Goal: Task Accomplishment & Management: Complete application form

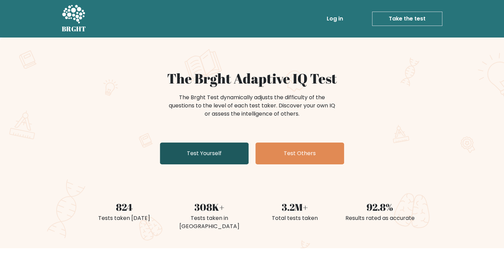
click at [211, 157] on link "Test Yourself" at bounding box center [204, 153] width 89 height 22
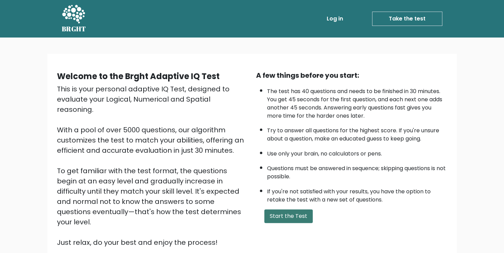
click at [279, 213] on button "Start the Test" at bounding box center [288, 216] width 48 height 14
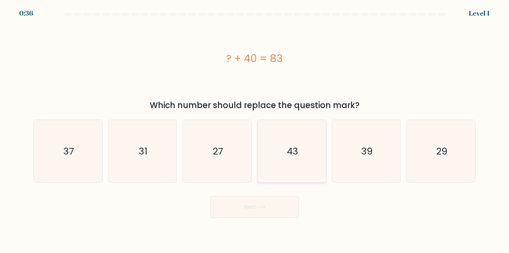
click at [276, 148] on icon "43" at bounding box center [291, 151] width 62 height 62
click at [255, 130] on input "d. 43" at bounding box center [254, 127] width 0 height 3
radio input "true"
click at [244, 206] on button "Next" at bounding box center [254, 207] width 89 height 22
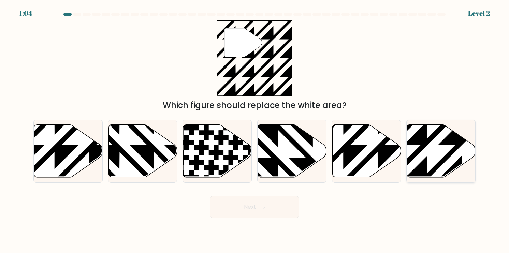
click at [433, 147] on icon at bounding box center [441, 150] width 69 height 52
click at [255, 130] on input "f." at bounding box center [254, 127] width 0 height 3
radio input "true"
click at [262, 202] on button "Next" at bounding box center [254, 207] width 89 height 22
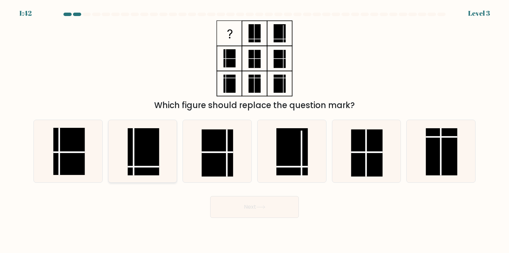
click at [140, 156] on rect at bounding box center [143, 151] width 31 height 47
click at [254, 130] on input "b." at bounding box center [254, 127] width 0 height 3
radio input "true"
click at [236, 212] on button "Next" at bounding box center [254, 207] width 89 height 22
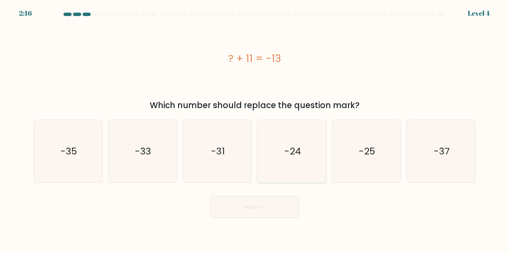
click at [287, 164] on icon "-24" at bounding box center [291, 151] width 62 height 62
click at [255, 130] on input "d. -24" at bounding box center [254, 127] width 0 height 3
radio input "true"
click at [244, 205] on button "Next" at bounding box center [254, 207] width 89 height 22
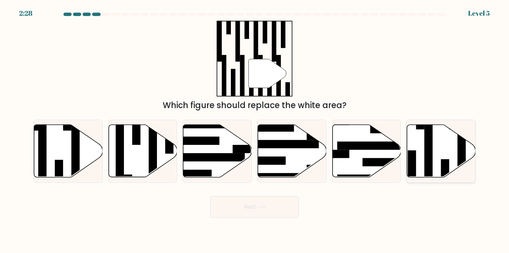
click at [444, 130] on icon at bounding box center [441, 150] width 69 height 52
click at [255, 130] on input "f." at bounding box center [254, 127] width 0 height 3
radio input "true"
click at [271, 207] on button "Next" at bounding box center [254, 207] width 89 height 22
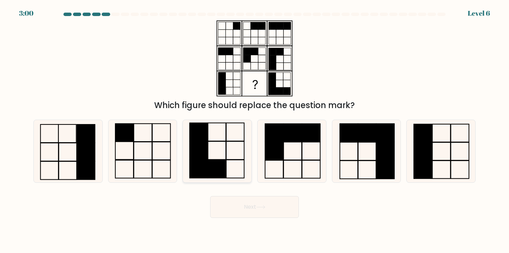
click at [219, 139] on icon at bounding box center [217, 151] width 62 height 62
click at [254, 130] on input "c." at bounding box center [254, 127] width 0 height 3
radio input "true"
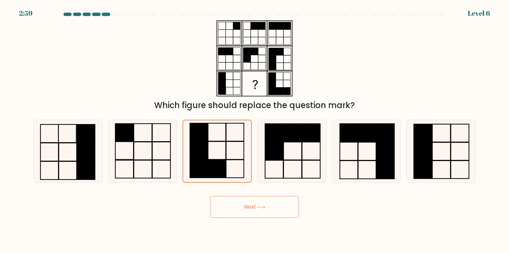
click at [256, 214] on button "Next" at bounding box center [254, 207] width 89 height 22
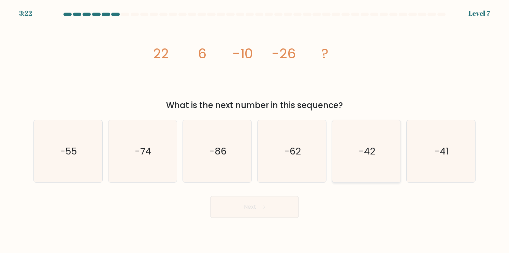
click at [369, 155] on text "-42" at bounding box center [366, 150] width 17 height 13
click at [255, 130] on input "e. -42" at bounding box center [254, 127] width 0 height 3
radio input "true"
click at [253, 200] on button "Next" at bounding box center [254, 207] width 89 height 22
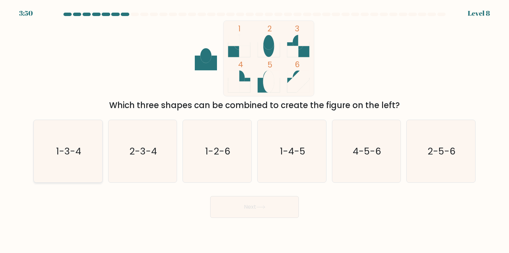
click at [37, 152] on icon "1-3-4" at bounding box center [68, 151] width 62 height 62
click at [254, 130] on input "a. 1-3-4" at bounding box center [254, 127] width 0 height 3
radio input "true"
click at [241, 206] on button "Next" at bounding box center [254, 207] width 89 height 22
click at [247, 210] on button "Next" at bounding box center [254, 207] width 89 height 22
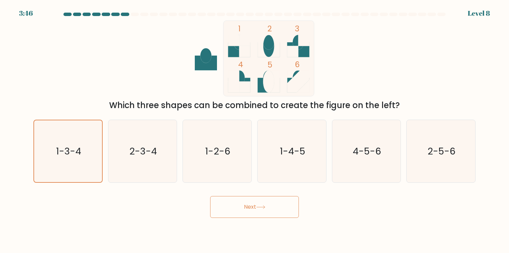
click at [265, 213] on button "Next" at bounding box center [254, 207] width 89 height 22
click at [254, 204] on button "Next" at bounding box center [254, 207] width 89 height 22
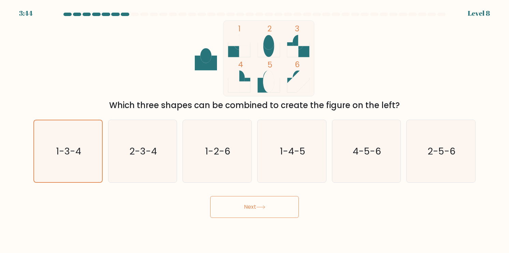
click at [254, 204] on button "Next" at bounding box center [254, 207] width 89 height 22
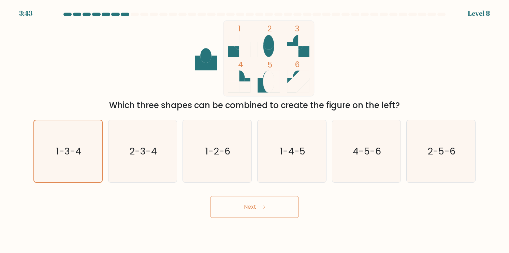
click at [146, 224] on body "3:43 Level 8" at bounding box center [254, 126] width 509 height 253
click at [260, 208] on icon at bounding box center [260, 207] width 9 height 4
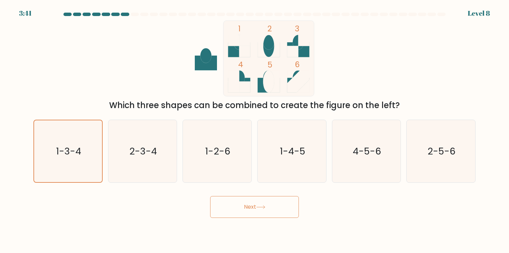
click at [260, 208] on icon at bounding box center [260, 207] width 9 height 4
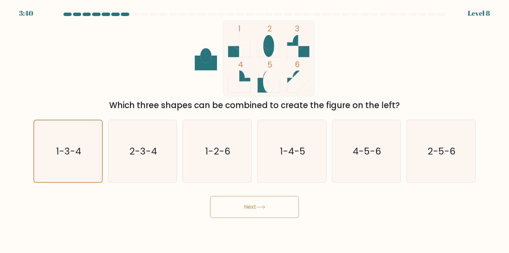
click at [260, 208] on icon at bounding box center [260, 207] width 9 height 4
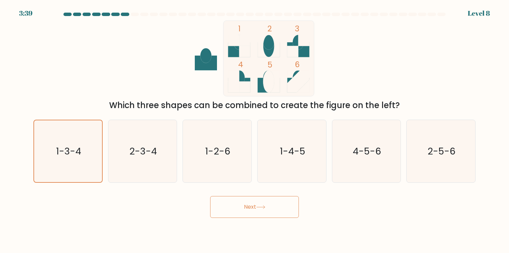
click at [260, 208] on icon at bounding box center [260, 207] width 9 height 4
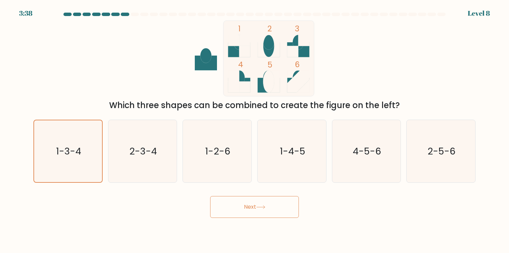
drag, startPoint x: 286, startPoint y: 209, endPoint x: 149, endPoint y: 210, distance: 137.4
click at [149, 210] on div "Next" at bounding box center [254, 204] width 450 height 27
click at [147, 168] on icon "2-3-4" at bounding box center [142, 151] width 62 height 62
click at [254, 130] on input "b. 2-3-4" at bounding box center [254, 127] width 0 height 3
radio input "true"
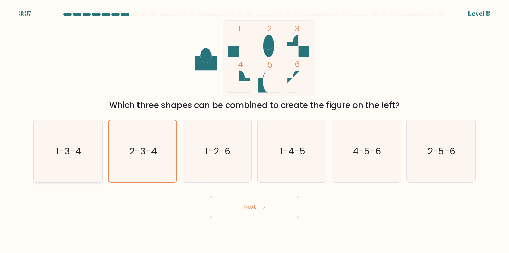
click at [82, 155] on icon "1-3-4" at bounding box center [68, 151] width 62 height 62
click at [254, 130] on input "a. 1-3-4" at bounding box center [254, 127] width 0 height 3
radio input "true"
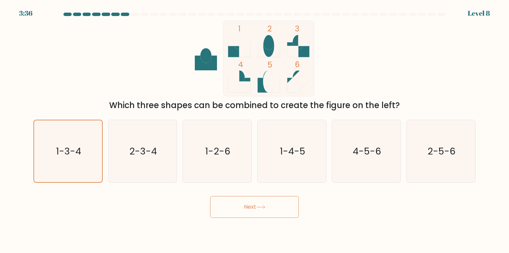
click at [254, 205] on button "Next" at bounding box center [254, 207] width 89 height 22
click at [259, 218] on body "3:35 Level 8" at bounding box center [254, 126] width 509 height 253
click at [253, 212] on button "Next" at bounding box center [254, 207] width 89 height 22
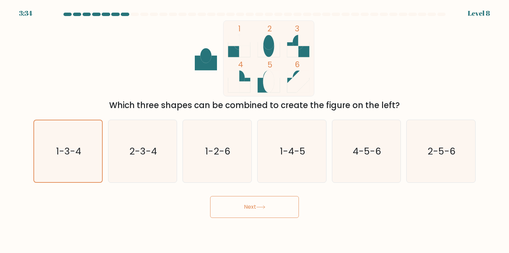
click at [253, 212] on button "Next" at bounding box center [254, 207] width 89 height 22
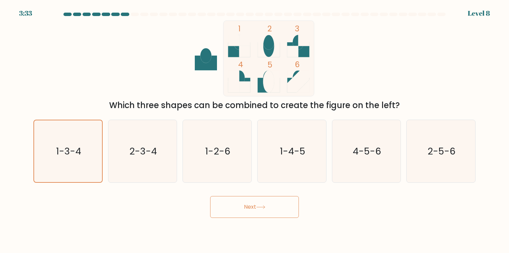
click at [253, 212] on button "Next" at bounding box center [254, 207] width 89 height 22
click at [48, 164] on icon "1-3-4" at bounding box center [68, 151] width 62 height 62
click at [254, 130] on input "a. 1-3-4" at bounding box center [254, 127] width 0 height 3
radio input "true"
click at [247, 212] on button "Next" at bounding box center [254, 207] width 89 height 22
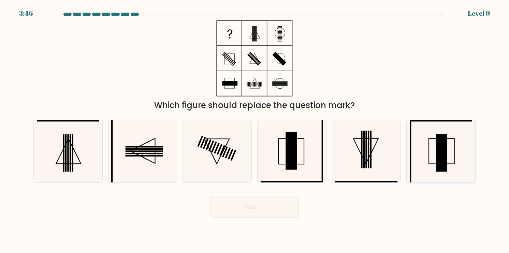
click at [432, 159] on icon at bounding box center [440, 151] width 62 height 62
click at [255, 130] on input "f." at bounding box center [254, 127] width 0 height 3
radio input "true"
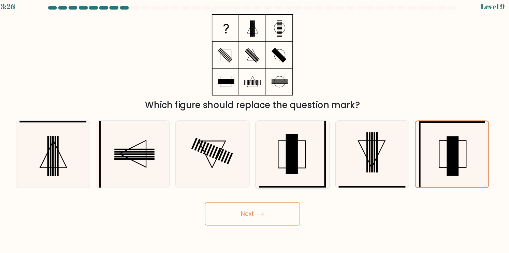
click at [289, 132] on icon at bounding box center [291, 151] width 62 height 62
click at [255, 130] on input "d." at bounding box center [254, 127] width 0 height 3
radio input "true"
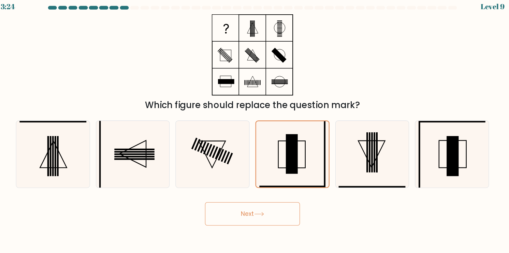
click at [265, 208] on icon at bounding box center [260, 207] width 9 height 4
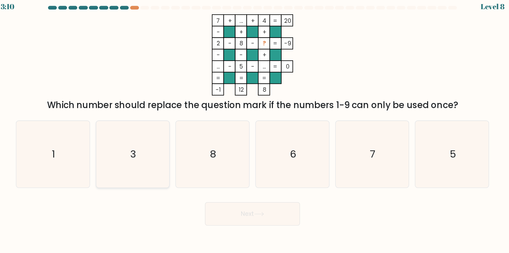
click at [127, 142] on icon "3" at bounding box center [142, 151] width 62 height 62
click at [254, 130] on input "b. 3" at bounding box center [254, 127] width 0 height 3
radio input "true"
click at [245, 204] on button "Next" at bounding box center [254, 207] width 89 height 22
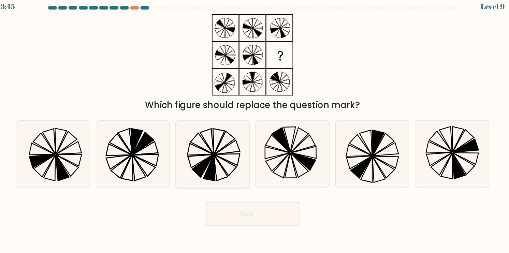
click at [216, 169] on icon at bounding box center [214, 164] width 11 height 24
click at [254, 130] on input "c." at bounding box center [254, 127] width 0 height 3
radio input "true"
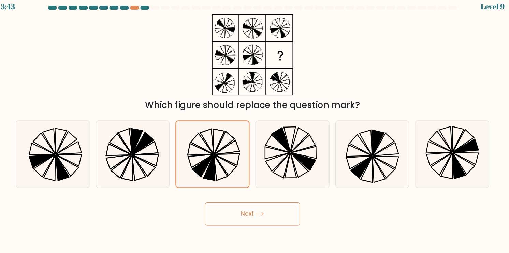
click at [244, 209] on button "Next" at bounding box center [254, 207] width 89 height 22
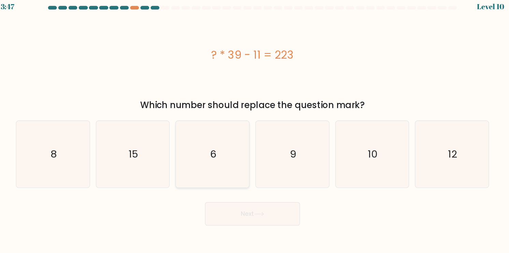
click at [229, 156] on icon "6" at bounding box center [217, 151] width 62 height 62
click at [254, 130] on input "c. 6" at bounding box center [254, 127] width 0 height 3
radio input "true"
click at [236, 201] on button "Next" at bounding box center [254, 207] width 89 height 22
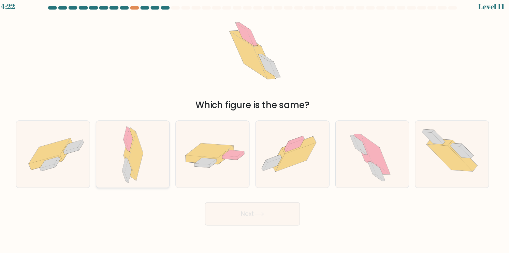
click at [160, 150] on div at bounding box center [142, 151] width 69 height 63
click at [254, 130] on input "b." at bounding box center [254, 127] width 0 height 3
radio input "true"
click at [260, 213] on button "Next" at bounding box center [254, 207] width 89 height 22
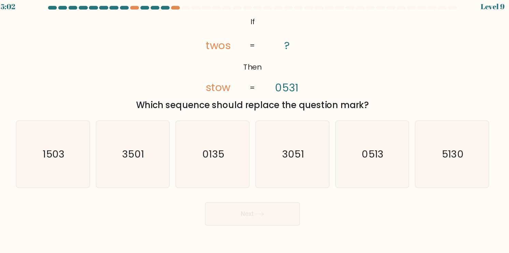
click at [258, 211] on button "Next" at bounding box center [254, 207] width 89 height 22
click at [175, 211] on div "Next" at bounding box center [254, 204] width 450 height 27
click at [456, 169] on icon "5130" at bounding box center [440, 151] width 62 height 62
click at [255, 130] on input "f. 5130" at bounding box center [254, 127] width 0 height 3
radio input "true"
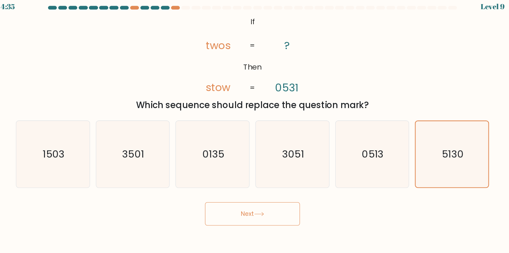
click at [270, 205] on button "Next" at bounding box center [254, 207] width 89 height 22
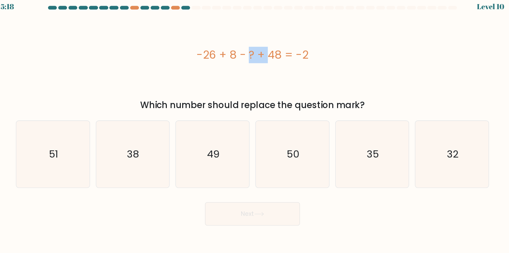
drag, startPoint x: 208, startPoint y: 59, endPoint x: 230, endPoint y: 64, distance: 22.8
click at [230, 64] on div "-26 + 8 - ? + 48 = -2" at bounding box center [254, 58] width 442 height 15
click at [228, 66] on div "-26 + 8 - ? + 48 = -2" at bounding box center [254, 58] width 442 height 76
click at [445, 141] on icon "32" at bounding box center [440, 151] width 62 height 62
click at [255, 130] on input "f. 32" at bounding box center [254, 127] width 0 height 3
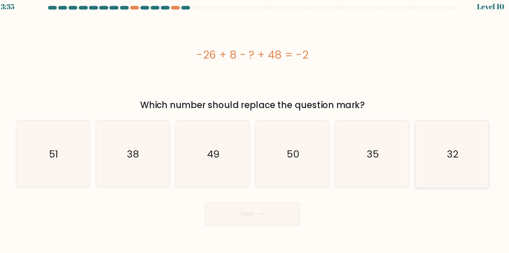
radio input "true"
click at [241, 205] on button "Next" at bounding box center [254, 207] width 89 height 22
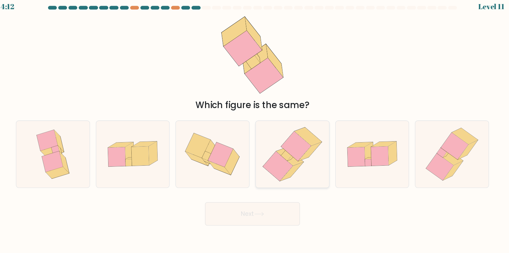
click at [274, 170] on icon at bounding box center [278, 162] width 28 height 28
click at [255, 130] on input "d." at bounding box center [254, 127] width 0 height 3
radio input "true"
click at [255, 205] on button "Next" at bounding box center [254, 207] width 89 height 22
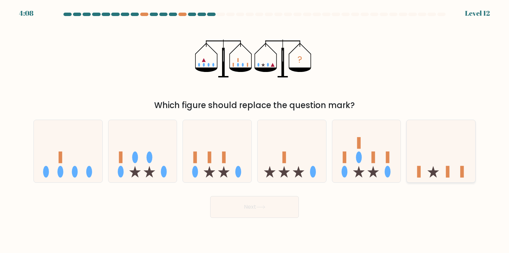
click at [457, 156] on icon at bounding box center [440, 151] width 69 height 57
click at [255, 130] on input "f." at bounding box center [254, 127] width 0 height 3
radio input "true"
click at [270, 206] on button "Next" at bounding box center [254, 207] width 89 height 22
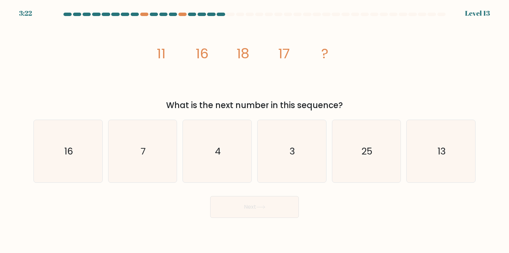
click at [449, 191] on div "Next" at bounding box center [254, 204] width 450 height 27
click at [422, 142] on icon "13" at bounding box center [440, 151] width 62 height 62
click at [255, 130] on input "f. 13" at bounding box center [254, 127] width 0 height 3
radio input "true"
click at [422, 142] on icon "13" at bounding box center [441, 151] width 62 height 62
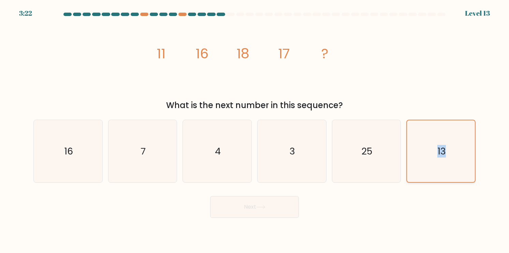
click at [255, 130] on input "f. 13" at bounding box center [254, 127] width 0 height 3
click at [366, 198] on div "Next" at bounding box center [254, 204] width 450 height 27
click at [281, 206] on button "Next" at bounding box center [254, 207] width 89 height 22
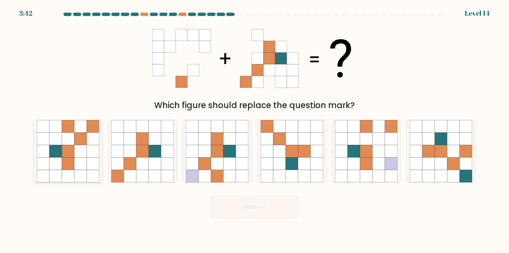
click at [86, 154] on icon at bounding box center [80, 151] width 12 height 12
click at [254, 130] on input "a." at bounding box center [254, 127] width 0 height 3
radio input "true"
click at [269, 208] on button "Next" at bounding box center [254, 207] width 89 height 22
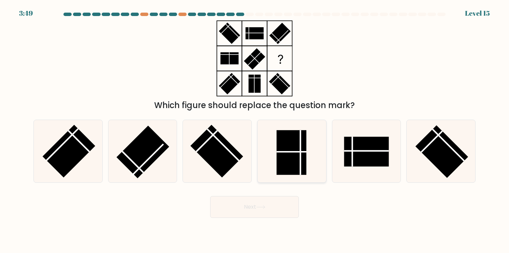
click at [289, 155] on rect at bounding box center [291, 152] width 30 height 45
click at [255, 130] on input "d." at bounding box center [254, 127] width 0 height 3
radio input "true"
click at [258, 206] on icon at bounding box center [260, 207] width 9 height 4
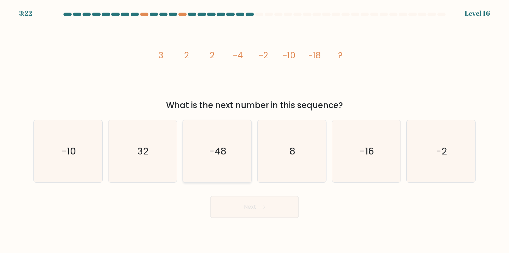
click at [238, 162] on icon "-48" at bounding box center [217, 151] width 62 height 62
click at [254, 130] on input "c. -48" at bounding box center [254, 127] width 0 height 3
radio input "true"
click at [259, 203] on button "Next" at bounding box center [254, 207] width 89 height 22
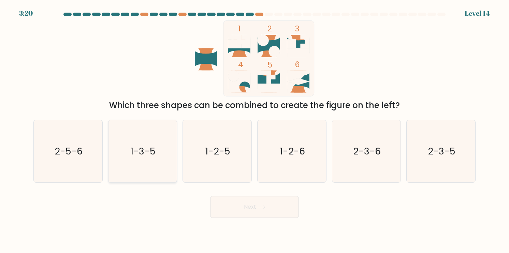
click at [138, 149] on text "1-3-5" at bounding box center [143, 150] width 25 height 13
click at [254, 130] on input "b. 1-3-5" at bounding box center [254, 127] width 0 height 3
radio input "true"
click at [242, 205] on button "Next" at bounding box center [254, 207] width 89 height 22
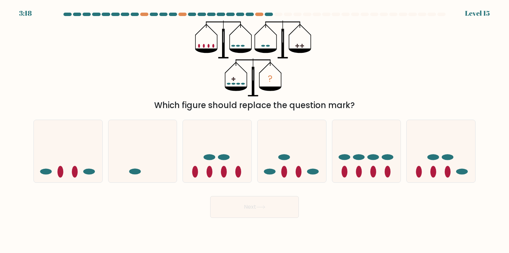
click at [242, 205] on button "Next" at bounding box center [254, 207] width 89 height 22
click at [207, 182] on div at bounding box center [216, 151] width 69 height 63
click at [254, 130] on input "c." at bounding box center [254, 127] width 0 height 3
radio input "true"
click at [264, 206] on icon at bounding box center [260, 207] width 9 height 4
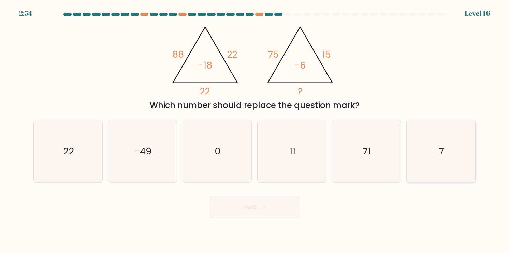
click at [450, 155] on icon "7" at bounding box center [440, 151] width 62 height 62
click at [255, 130] on input "f. 7" at bounding box center [254, 127] width 0 height 3
radio input "true"
click at [259, 209] on icon at bounding box center [260, 207] width 9 height 4
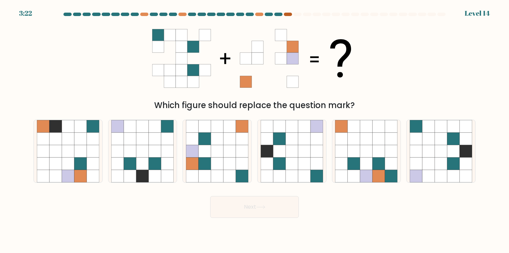
click at [286, 14] on div at bounding box center [288, 14] width 8 height 3
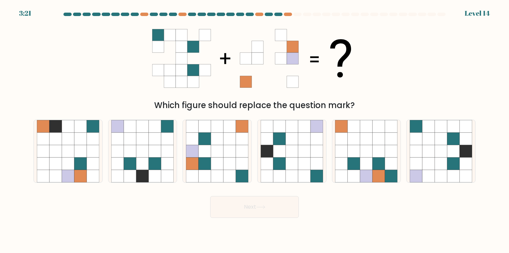
click at [276, 15] on div at bounding box center [278, 14] width 8 height 3
click at [296, 12] on div "3:20 Level 14" at bounding box center [254, 9] width 509 height 18
click at [195, 148] on icon at bounding box center [192, 151] width 12 height 12
click at [254, 130] on input "c." at bounding box center [254, 127] width 0 height 3
radio input "true"
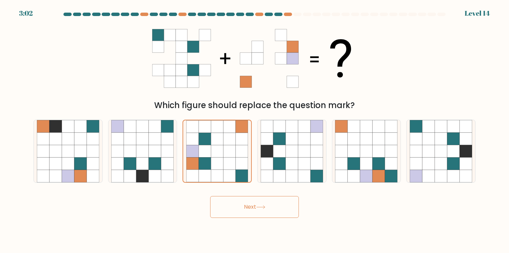
click at [246, 207] on button "Next" at bounding box center [254, 207] width 89 height 22
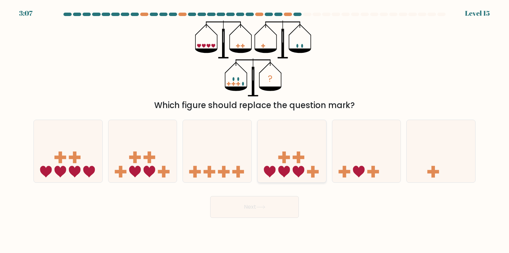
click at [278, 171] on icon at bounding box center [291, 151] width 69 height 57
click at [255, 130] on input "d." at bounding box center [254, 127] width 0 height 3
radio input "true"
click at [254, 208] on button "Next" at bounding box center [254, 207] width 89 height 22
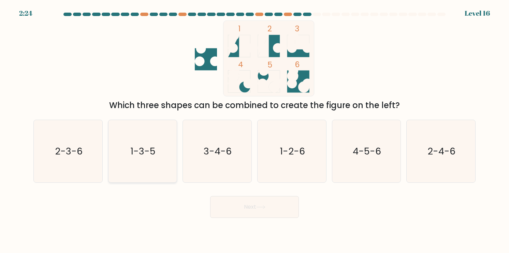
click at [118, 144] on icon "1-3-5" at bounding box center [142, 151] width 62 height 62
click at [254, 130] on input "b. 1-3-5" at bounding box center [254, 127] width 0 height 3
radio input "true"
click at [256, 212] on button "Next" at bounding box center [254, 207] width 89 height 22
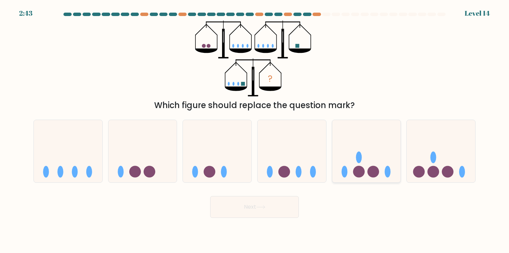
click at [380, 134] on icon at bounding box center [366, 151] width 69 height 57
click at [255, 130] on input "e." at bounding box center [254, 127] width 0 height 3
radio input "true"
click at [248, 210] on button "Next" at bounding box center [254, 207] width 89 height 22
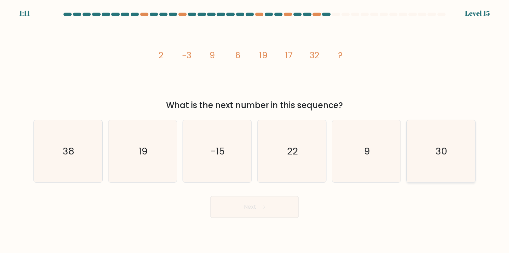
click at [417, 163] on icon "30" at bounding box center [440, 151] width 62 height 62
click at [255, 130] on input "f. 30" at bounding box center [254, 127] width 0 height 3
radio input "true"
click at [256, 215] on button "Next" at bounding box center [254, 207] width 89 height 22
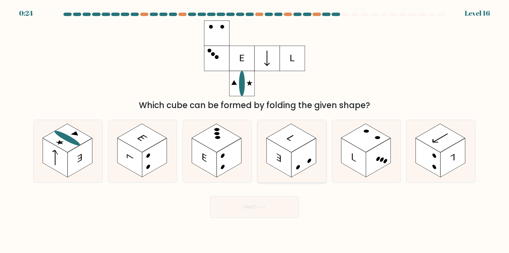
click at [265, 154] on icon at bounding box center [291, 151] width 69 height 62
click at [255, 130] on input "d." at bounding box center [254, 127] width 0 height 3
radio input "true"
click at [247, 205] on button "Next" at bounding box center [254, 207] width 89 height 22
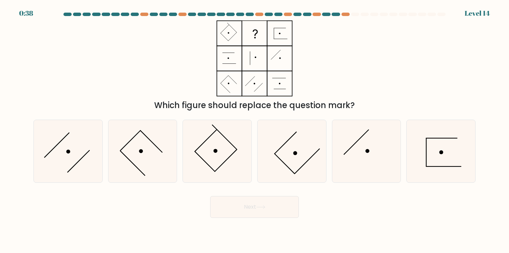
drag, startPoint x: 247, startPoint y: 205, endPoint x: 178, endPoint y: 151, distance: 87.7
click at [178, 151] on form at bounding box center [254, 115] width 509 height 205
click at [303, 142] on icon at bounding box center [291, 151] width 62 height 62
click at [255, 130] on input "d." at bounding box center [254, 127] width 0 height 3
radio input "true"
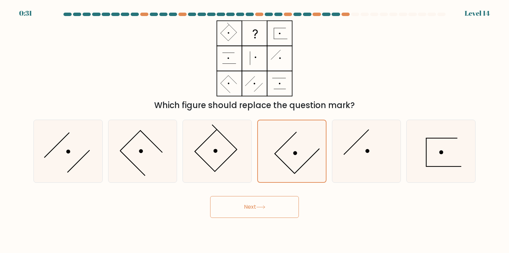
click at [247, 206] on button "Next" at bounding box center [254, 207] width 89 height 22
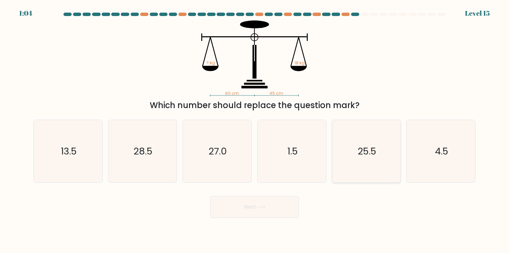
click at [353, 160] on icon "25.5" at bounding box center [366, 151] width 62 height 62
click at [255, 130] on input "e. 25.5" at bounding box center [254, 127] width 0 height 3
radio input "true"
click at [243, 204] on button "Next" at bounding box center [254, 207] width 89 height 22
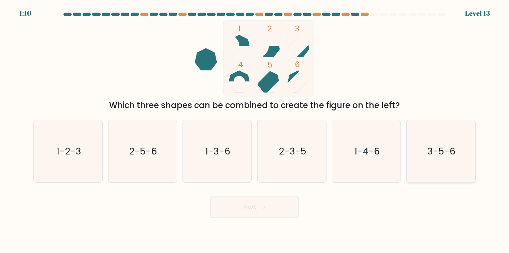
click at [434, 159] on icon "3-5-6" at bounding box center [440, 151] width 62 height 62
click at [255, 130] on input "f. 3-5-6" at bounding box center [254, 127] width 0 height 3
radio input "true"
click at [267, 205] on button "Next" at bounding box center [254, 207] width 89 height 22
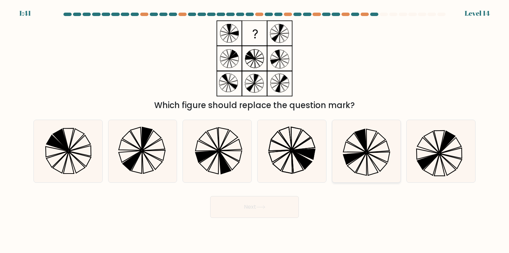
click at [366, 158] on icon at bounding box center [361, 163] width 10 height 22
click at [255, 130] on input "e." at bounding box center [254, 127] width 0 height 3
radio input "true"
click at [262, 208] on icon at bounding box center [260, 207] width 9 height 4
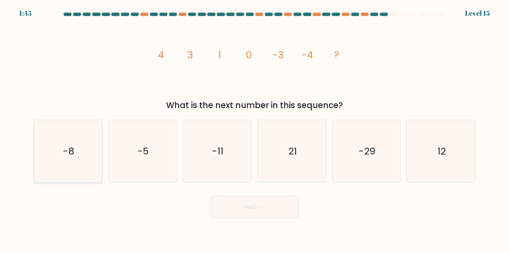
click at [72, 146] on text "-8" at bounding box center [69, 150] width 12 height 13
click at [254, 130] on input "a. -8" at bounding box center [254, 127] width 0 height 3
radio input "true"
click at [278, 208] on button "Next" at bounding box center [254, 207] width 89 height 22
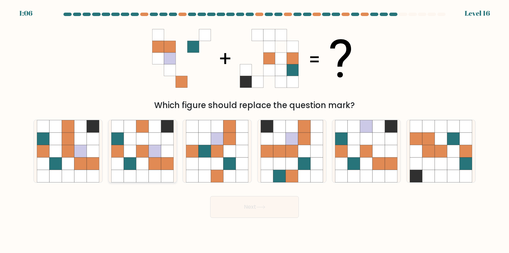
click at [160, 158] on icon at bounding box center [155, 163] width 12 height 12
click at [254, 130] on input "b." at bounding box center [254, 127] width 0 height 3
radio input "true"
click at [247, 208] on button "Next" at bounding box center [254, 207] width 89 height 22
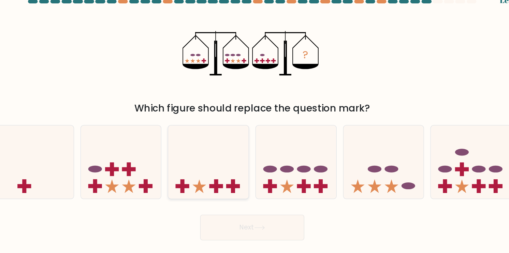
click at [205, 152] on icon at bounding box center [217, 151] width 69 height 57
click at [254, 130] on input "c." at bounding box center [254, 127] width 0 height 3
radio input "true"
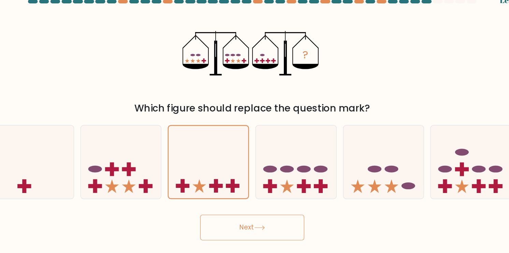
click at [231, 201] on button "Next" at bounding box center [254, 207] width 89 height 22
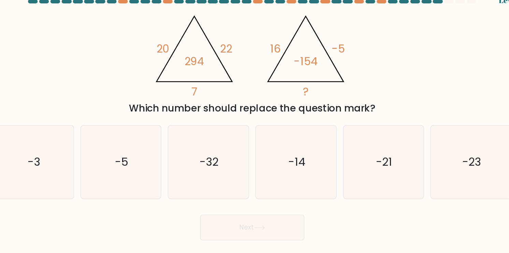
click at [173, 50] on tspan "20" at bounding box center [178, 54] width 11 height 13
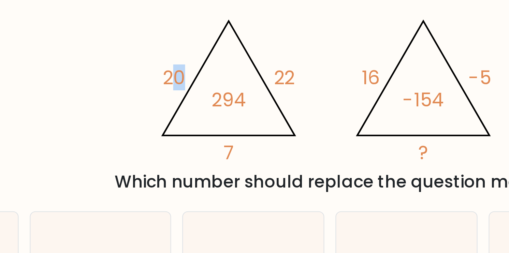
drag, startPoint x: 177, startPoint y: 54, endPoint x: 186, endPoint y: 55, distance: 9.3
click at [186, 55] on icon "@import url('https://fonts.googleapis.com/css?family=Abril+Fatface:400,100,100i…" at bounding box center [254, 58] width 175 height 76
drag, startPoint x: 198, startPoint y: 68, endPoint x: 209, endPoint y: 69, distance: 10.6
click at [209, 69] on tspan "294" at bounding box center [205, 65] width 17 height 13
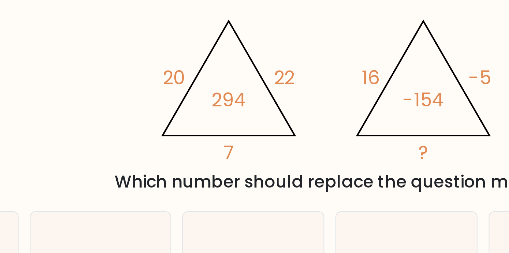
click at [213, 69] on icon "@import url('https://fonts.googleapis.com/css?family=Abril+Fatface:400,100,100i…" at bounding box center [254, 58] width 175 height 76
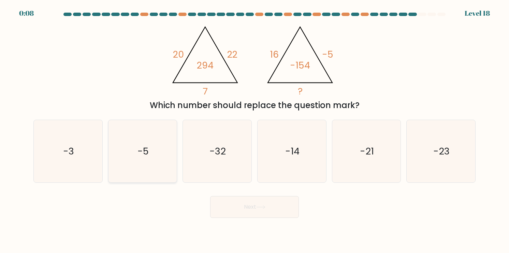
click at [151, 142] on icon "-5" at bounding box center [142, 151] width 62 height 62
click at [254, 130] on input "b. -5" at bounding box center [254, 127] width 0 height 3
radio input "true"
click at [86, 151] on icon "-3" at bounding box center [68, 151] width 62 height 62
click at [254, 130] on input "a. -3" at bounding box center [254, 127] width 0 height 3
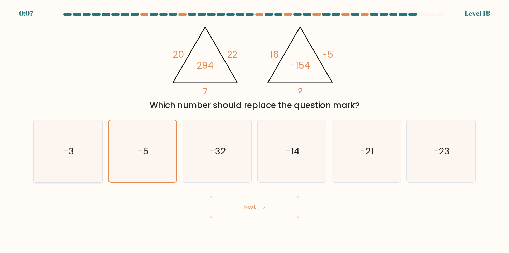
radio input "true"
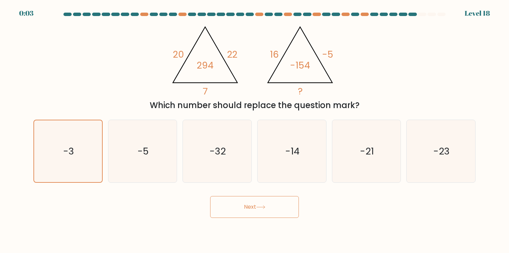
click at [260, 210] on button "Next" at bounding box center [254, 207] width 89 height 22
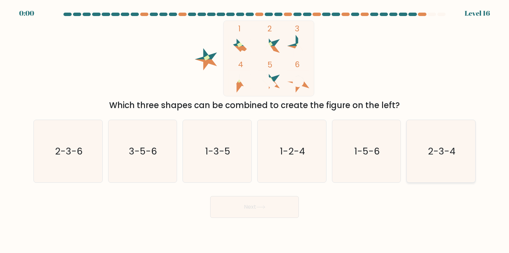
click at [440, 141] on icon "2-3-4" at bounding box center [440, 151] width 62 height 62
click at [255, 130] on input "f. 2-3-4" at bounding box center [254, 127] width 0 height 3
radio input "true"
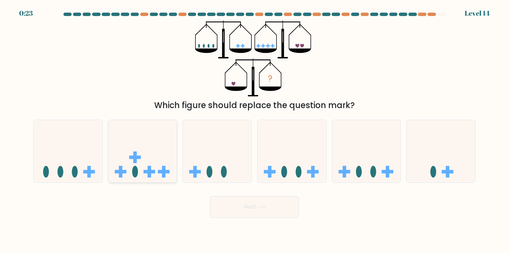
click at [140, 161] on icon at bounding box center [142, 151] width 69 height 57
click at [254, 130] on input "b." at bounding box center [254, 127] width 0 height 3
radio input "true"
click at [290, 164] on icon at bounding box center [291, 151] width 69 height 57
click at [255, 130] on input "d." at bounding box center [254, 127] width 0 height 3
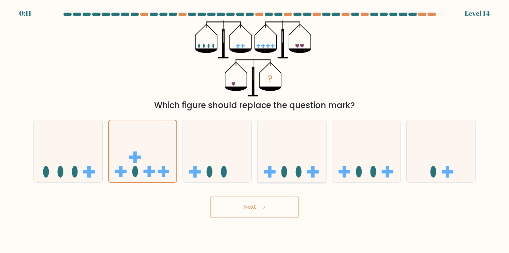
radio input "true"
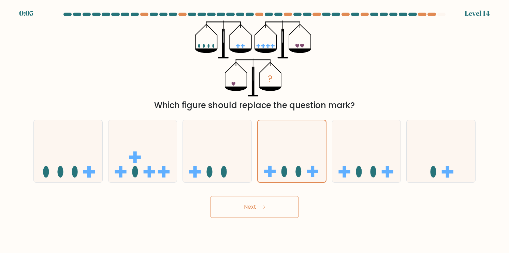
click at [234, 204] on button "Next" at bounding box center [254, 207] width 89 height 22
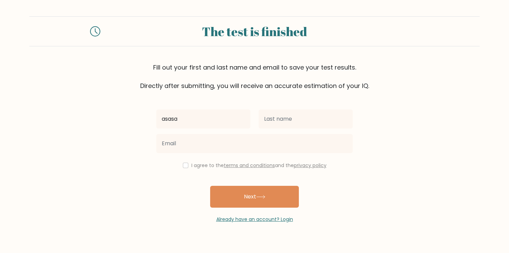
type input "asasa"
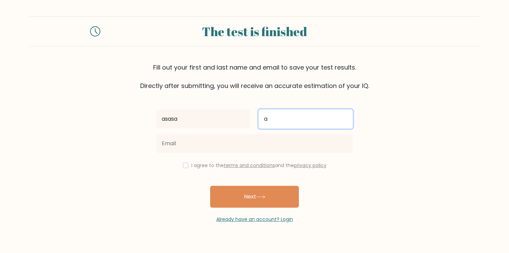
click at [278, 122] on input "a" at bounding box center [305, 118] width 94 height 19
type input "asasasa"
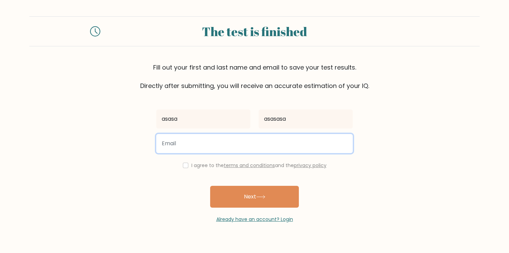
click at [241, 142] on input "email" at bounding box center [254, 143] width 196 height 19
type input "[EMAIL_ADDRESS][DOMAIN_NAME]"
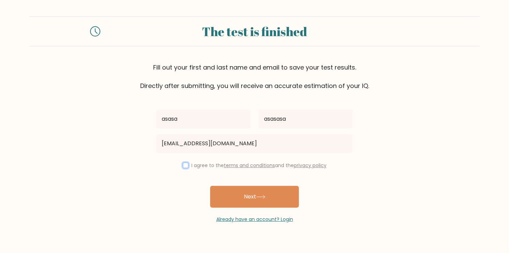
click at [184, 164] on input "checkbox" at bounding box center [185, 165] width 5 height 5
checkbox input "true"
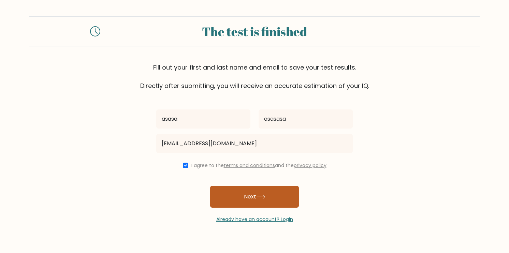
click at [241, 194] on button "Next" at bounding box center [254, 197] width 89 height 22
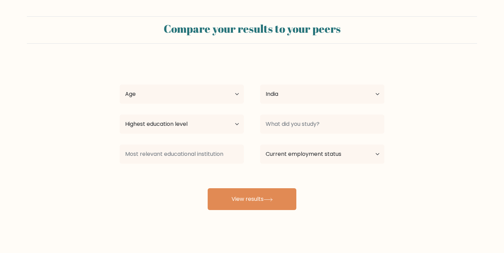
select select "IN"
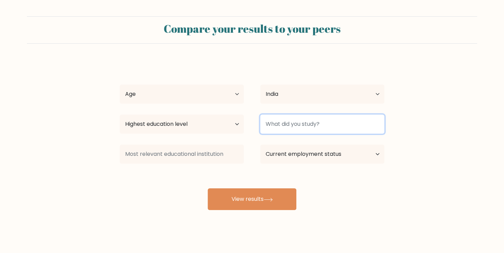
click at [292, 121] on input at bounding box center [322, 124] width 124 height 19
type input "nothing"
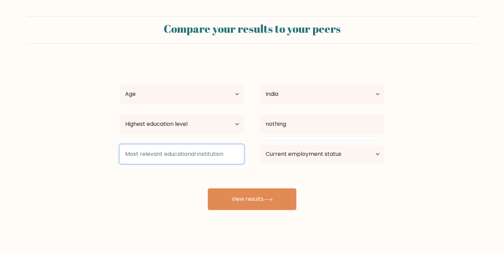
click at [226, 158] on input at bounding box center [182, 154] width 124 height 19
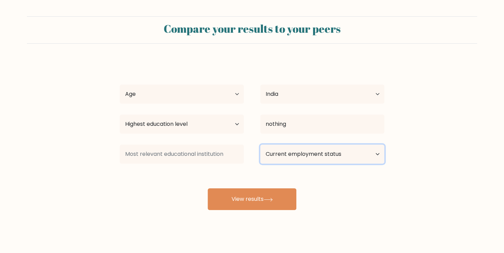
click at [277, 151] on select "Current employment status Employed Student Retired Other / prefer not to answer" at bounding box center [322, 154] width 124 height 19
select select "student"
click at [260, 145] on select "Current employment status Employed Student Retired Other / prefer not to answer" at bounding box center [322, 154] width 124 height 19
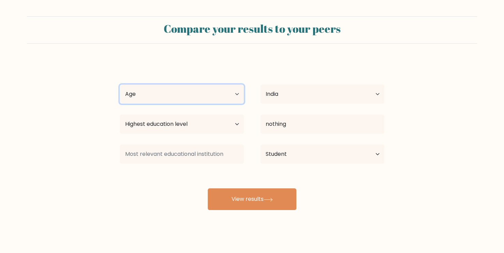
click at [208, 101] on select "Age Under [DEMOGRAPHIC_DATA] [DEMOGRAPHIC_DATA] [DEMOGRAPHIC_DATA] [DEMOGRAPHIC…" at bounding box center [182, 94] width 124 height 19
select select "min_18"
click at [120, 85] on select "Age Under [DEMOGRAPHIC_DATA] [DEMOGRAPHIC_DATA] [DEMOGRAPHIC_DATA] [DEMOGRAPHIC…" at bounding box center [182, 94] width 124 height 19
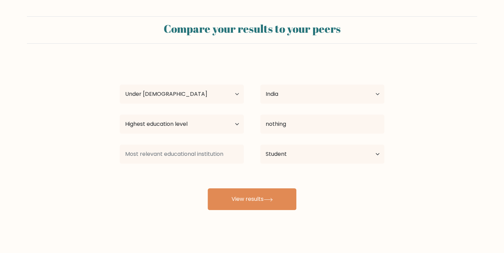
click at [241, 214] on div "Compare your results to your peers asasa asasasa Age Under [DEMOGRAPHIC_DATA] […" at bounding box center [252, 129] width 504 height 258
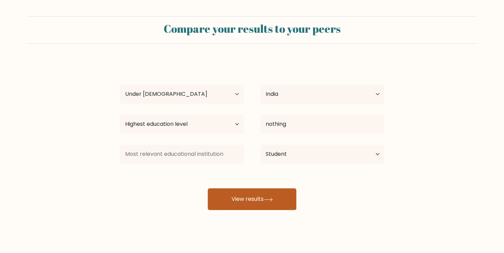
click at [245, 202] on button "View results" at bounding box center [252, 199] width 89 height 22
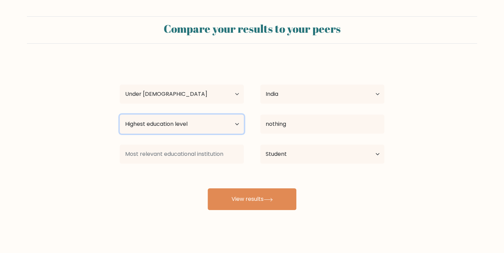
click at [191, 118] on select "Highest education level No schooling Primary Lower Secondary Upper Secondary Oc…" at bounding box center [182, 124] width 124 height 19
select select "upper_secondary"
click at [120, 115] on select "Highest education level No schooling Primary Lower Secondary Upper Secondary Oc…" at bounding box center [182, 124] width 124 height 19
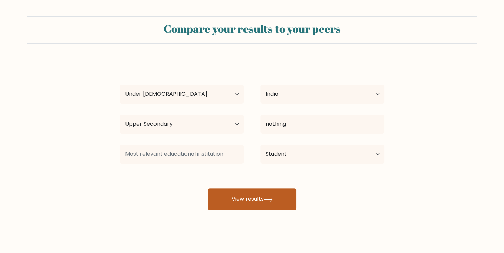
click at [236, 196] on button "View results" at bounding box center [252, 199] width 89 height 22
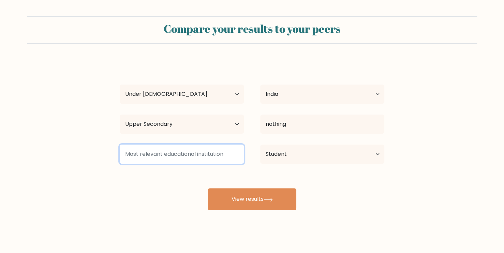
click at [211, 160] on input at bounding box center [182, 154] width 124 height 19
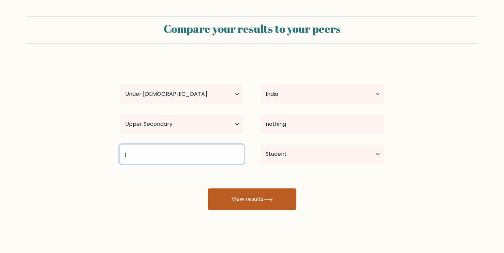
type input "j"
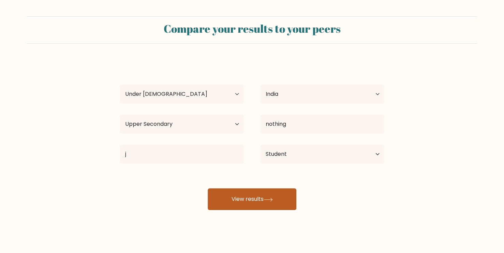
click at [230, 207] on button "View results" at bounding box center [252, 199] width 89 height 22
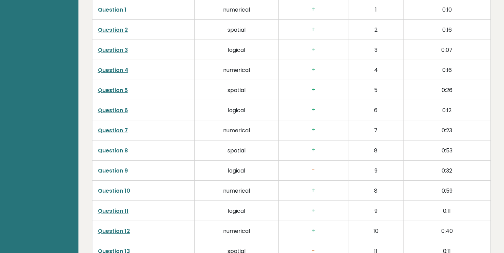
scroll to position [1083, 0]
click at [314, 168] on h3 "-" at bounding box center [313, 169] width 58 height 7
click at [117, 172] on link "Question 9" at bounding box center [113, 170] width 30 height 8
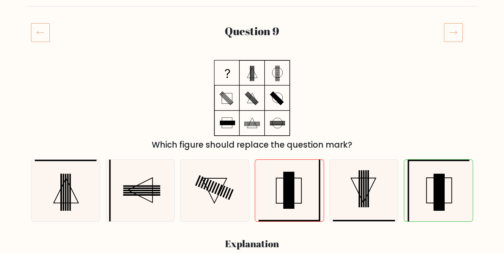
scroll to position [72, 0]
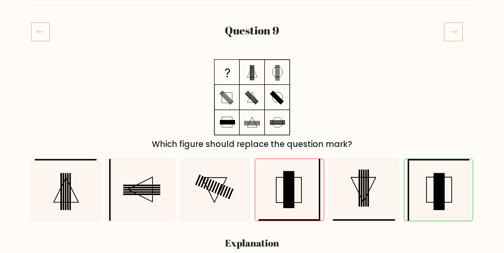
click at [446, 197] on icon at bounding box center [438, 190] width 62 height 62
click at [252, 58] on input "f." at bounding box center [252, 55] width 0 height 3
radio input "true"
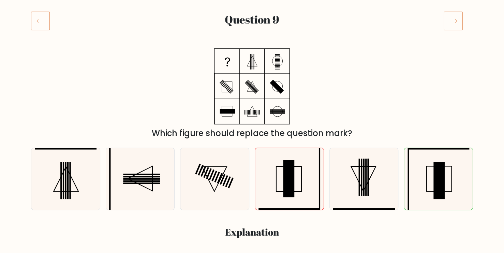
scroll to position [0, 0]
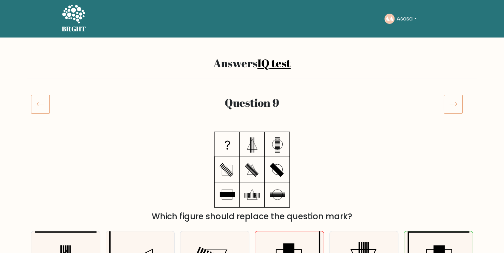
click at [454, 103] on icon at bounding box center [452, 103] width 19 height 19
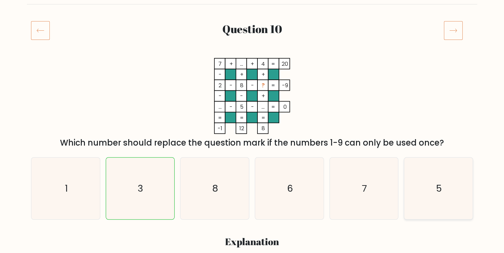
scroll to position [45, 0]
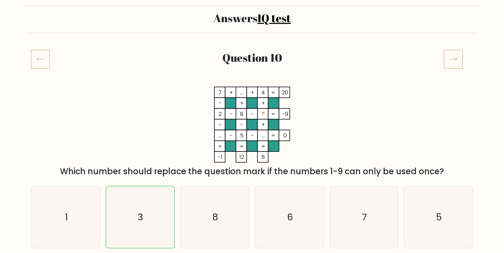
click at [448, 58] on icon at bounding box center [452, 58] width 19 height 19
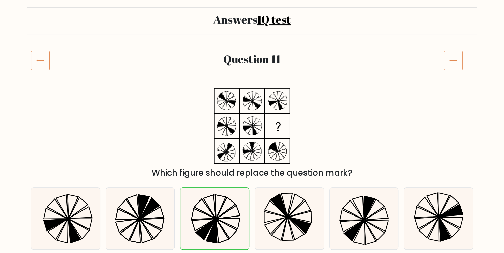
scroll to position [45, 0]
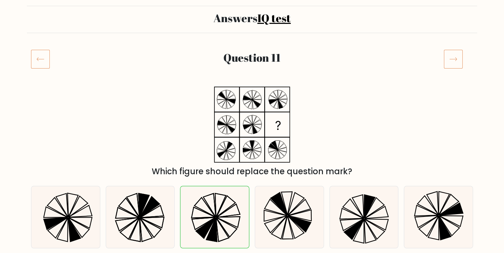
click at [451, 54] on icon at bounding box center [452, 58] width 19 height 19
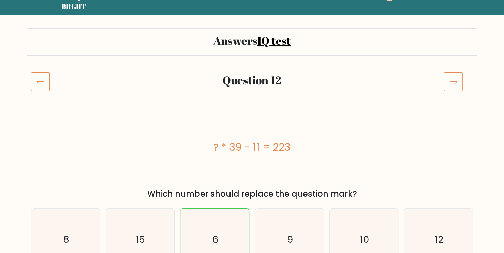
scroll to position [14, 0]
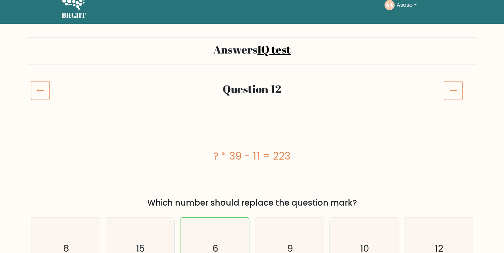
click at [452, 95] on icon at bounding box center [452, 90] width 19 height 19
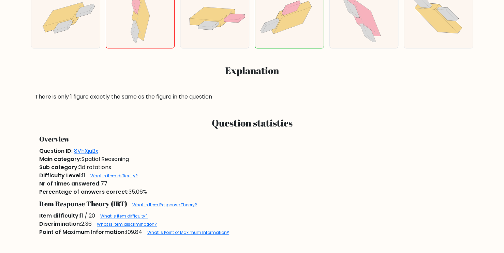
scroll to position [243, 0]
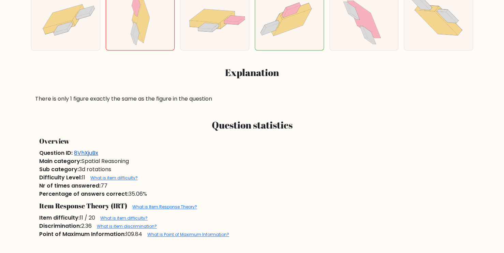
click at [89, 154] on link "8VhXjuBx" at bounding box center [86, 153] width 24 height 8
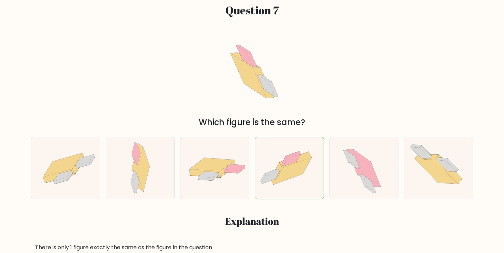
scroll to position [74, 0]
click at [289, 171] on icon at bounding box center [292, 171] width 38 height 27
click at [252, 56] on input "d." at bounding box center [252, 53] width 0 height 3
radio input "true"
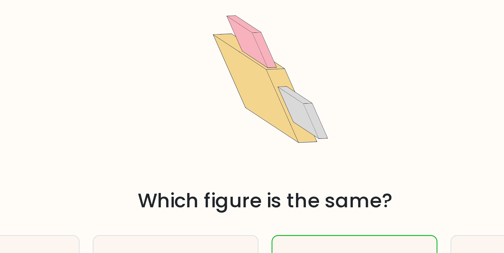
scroll to position [73, 0]
